Goal: Transaction & Acquisition: Obtain resource

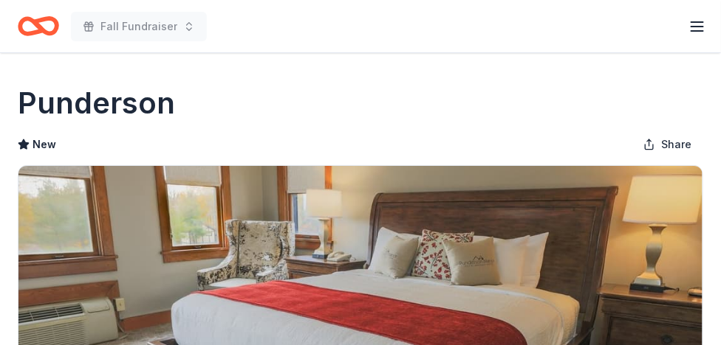
click at [50, 27] on icon "Home" at bounding box center [38, 26] width 41 height 35
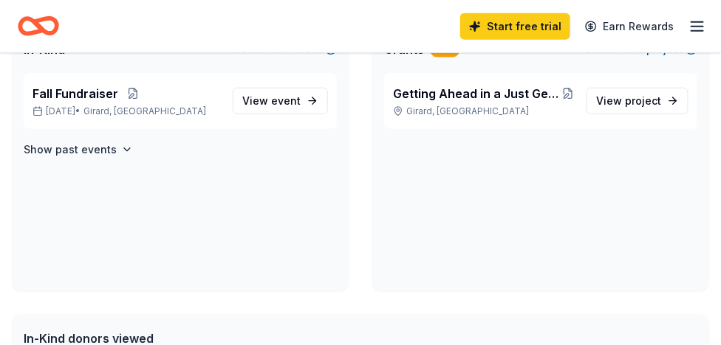
scroll to position [251, 0]
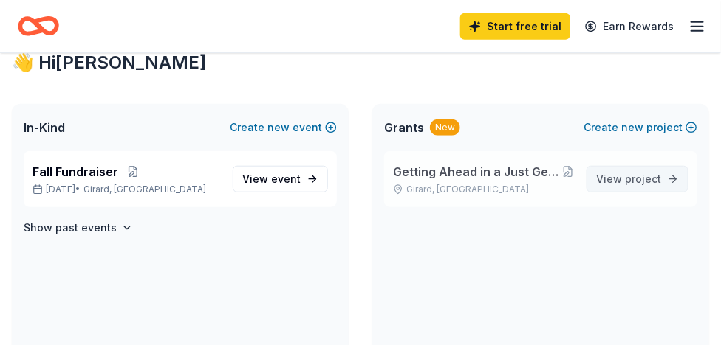
click at [636, 176] on span "project" at bounding box center [643, 179] width 36 height 13
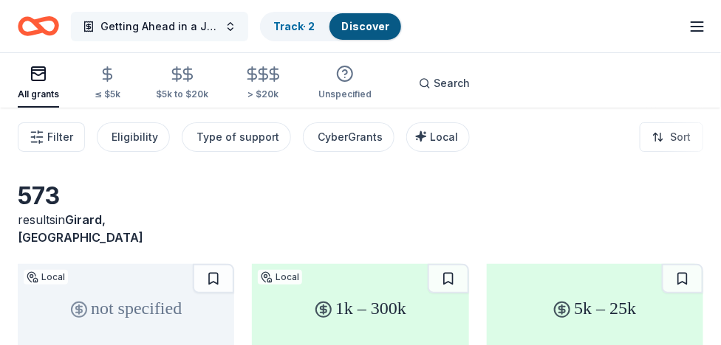
click at [184, 18] on span "Getting Ahead in a Just Gettin' By World/ Staying Ahead Mentors" at bounding box center [159, 27] width 118 height 18
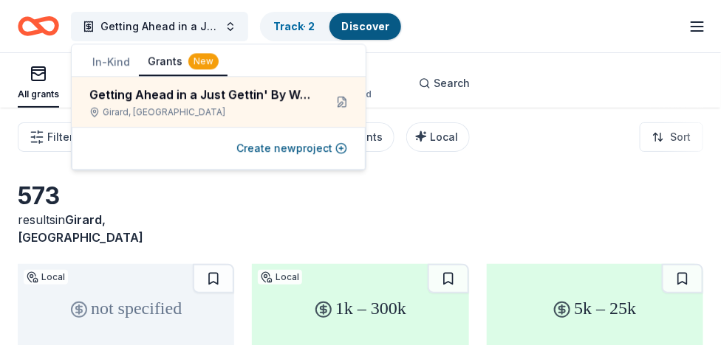
click at [697, 39] on div "Start free trial Earn Rewards" at bounding box center [697, 26] width 18 height 35
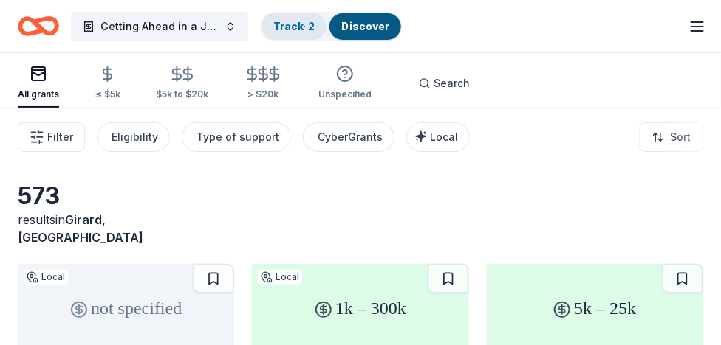
click at [302, 27] on link "Track · 2" at bounding box center [293, 26] width 41 height 13
click at [359, 25] on link "Discover" at bounding box center [365, 26] width 48 height 13
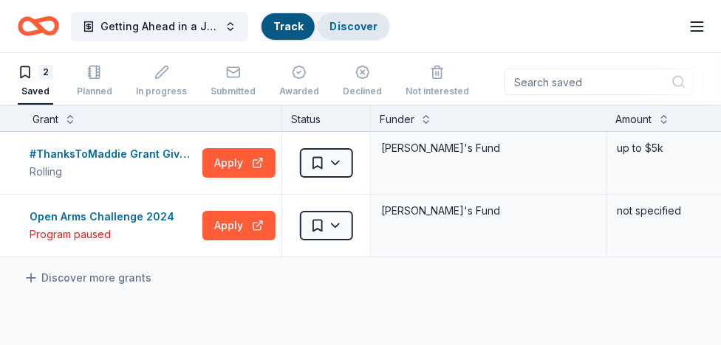
click at [359, 25] on link "Discover" at bounding box center [353, 26] width 48 height 13
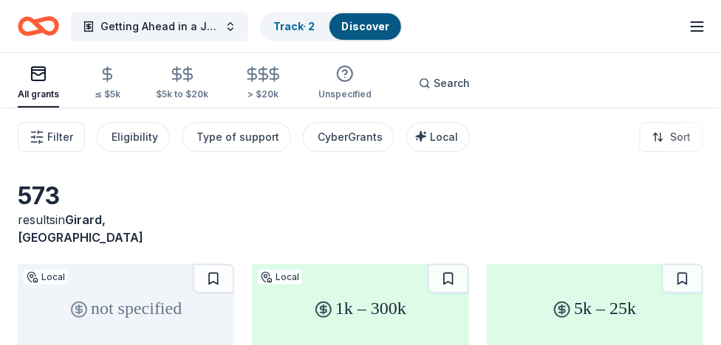
click at [35, 31] on icon "Home" at bounding box center [31, 25] width 23 height 15
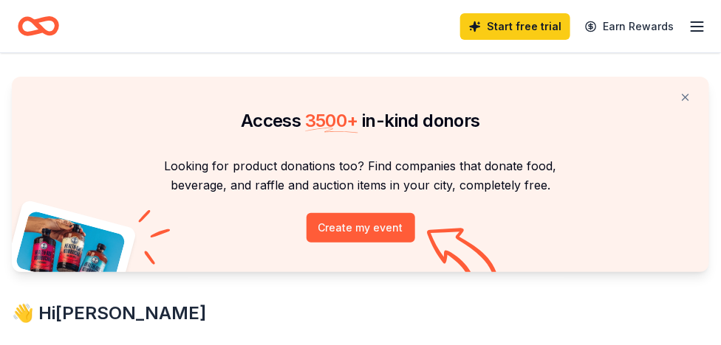
click at [698, 31] on line "button" at bounding box center [697, 31] width 12 height 0
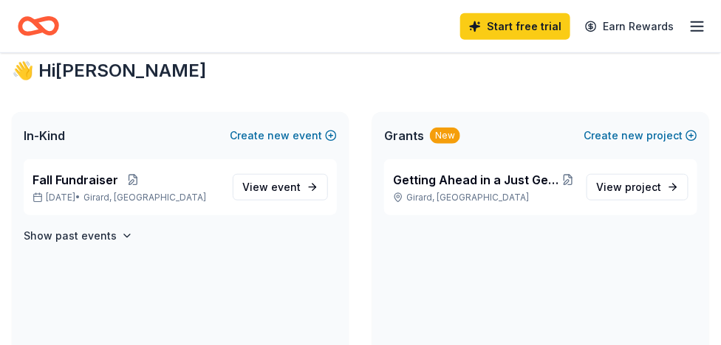
scroll to position [246, 0]
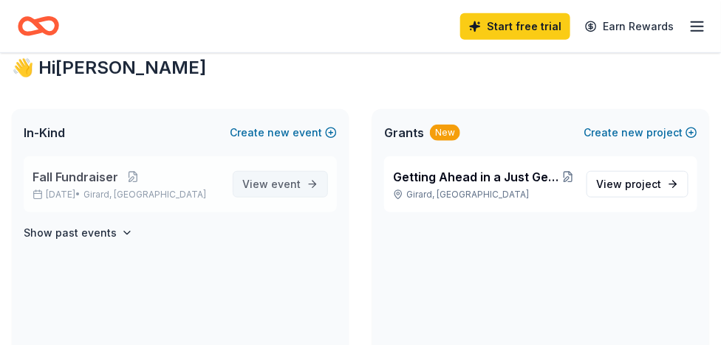
click at [270, 188] on span "View event" at bounding box center [271, 185] width 58 height 18
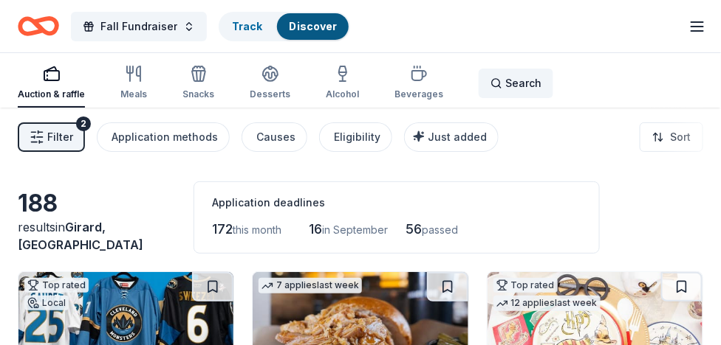
click at [516, 80] on span "Search" at bounding box center [523, 84] width 36 height 18
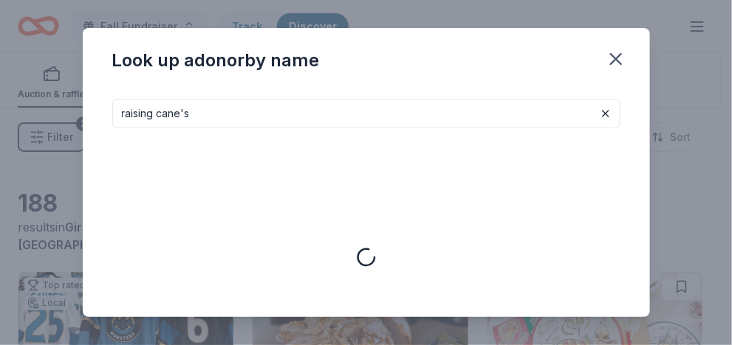
type input "raising cane's"
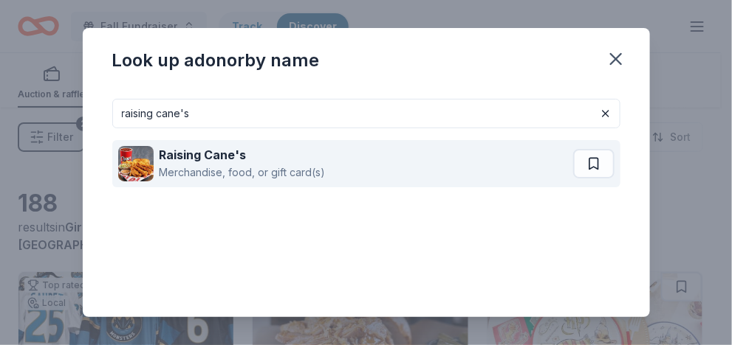
click at [241, 154] on strong "Raising Cane's" at bounding box center [202, 155] width 87 height 15
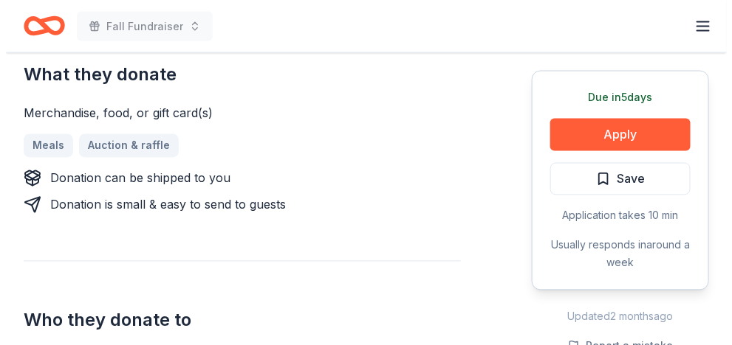
scroll to position [628, 0]
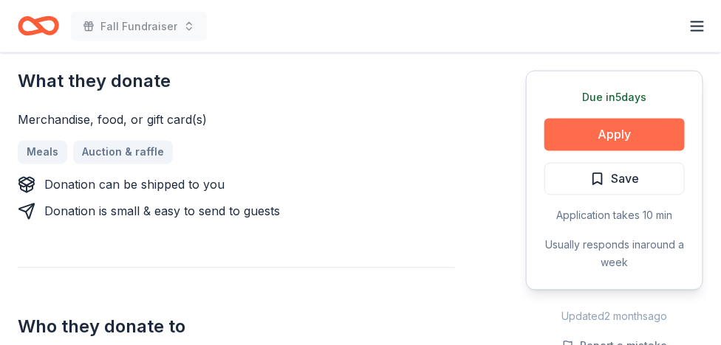
click at [630, 130] on button "Apply" at bounding box center [614, 135] width 140 height 32
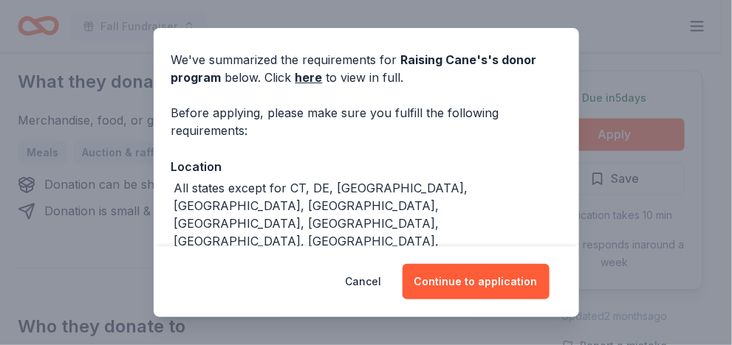
scroll to position [59, 0]
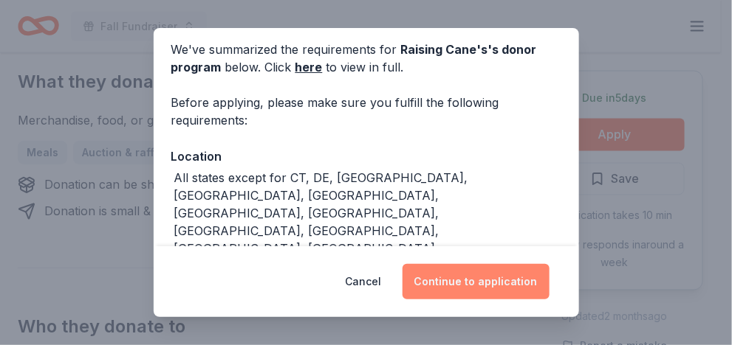
click at [478, 282] on button "Continue to application" at bounding box center [475, 281] width 147 height 35
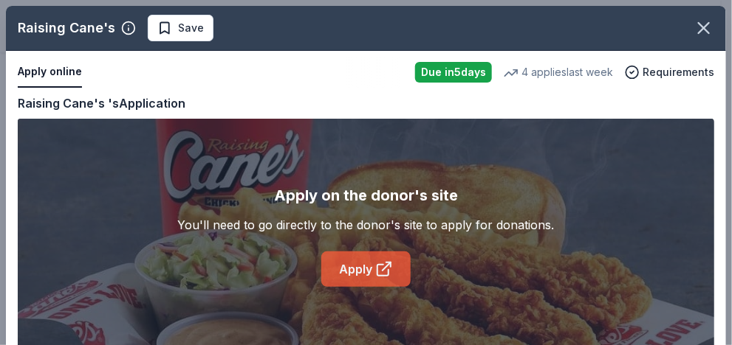
click at [376, 253] on link "Apply" at bounding box center [365, 269] width 89 height 35
click at [362, 272] on link "Apply" at bounding box center [365, 269] width 89 height 35
